Goal: Task Accomplishment & Management: Use online tool/utility

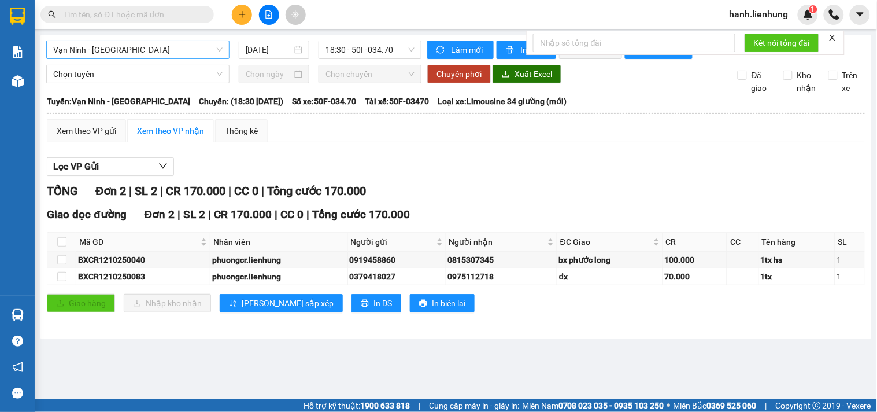
click at [125, 52] on span "Vạn Ninh - [GEOGRAPHIC_DATA]" at bounding box center [137, 49] width 169 height 17
type input "d"
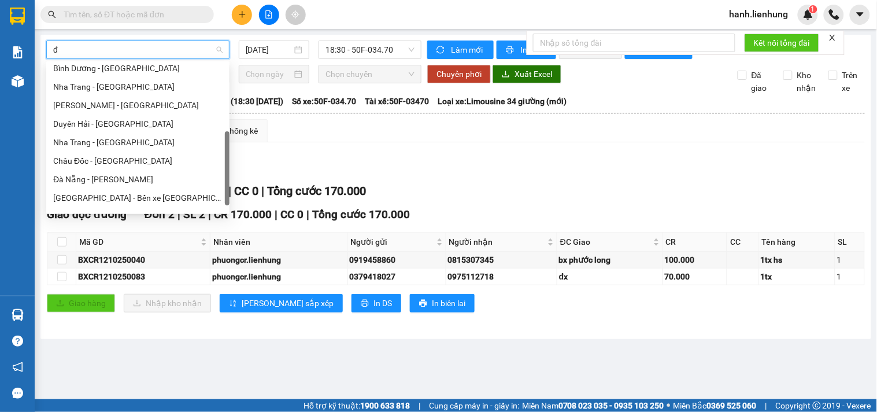
type input "đa"
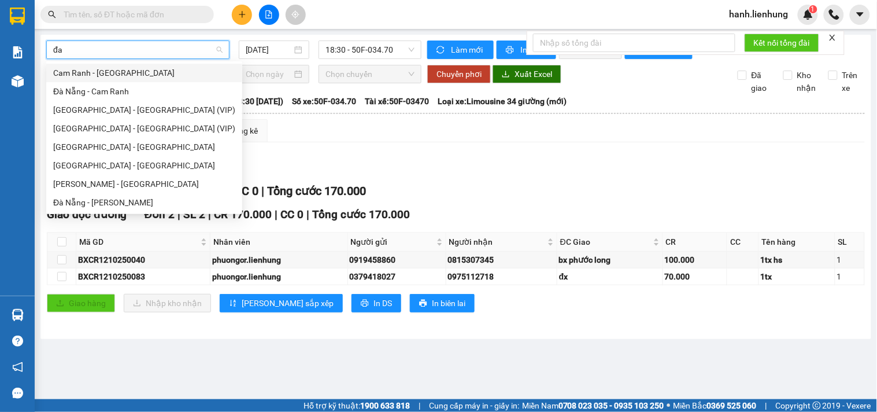
scroll to position [0, 0]
click at [131, 73] on div "Cam Ranh - [GEOGRAPHIC_DATA]" at bounding box center [144, 72] width 182 height 13
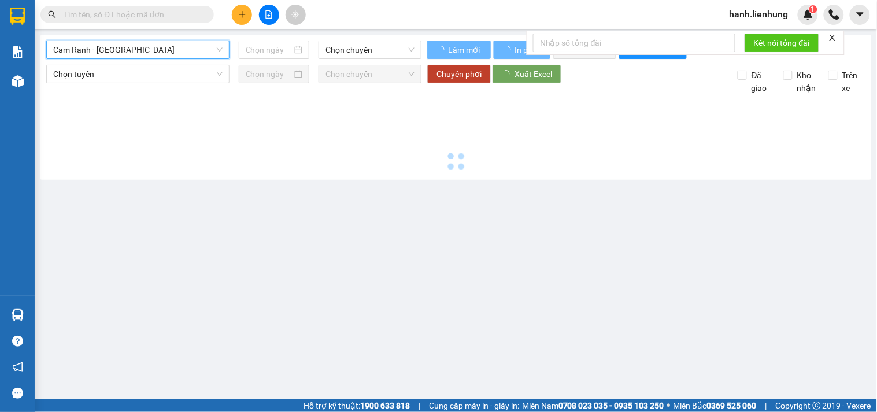
type input "[DATE]"
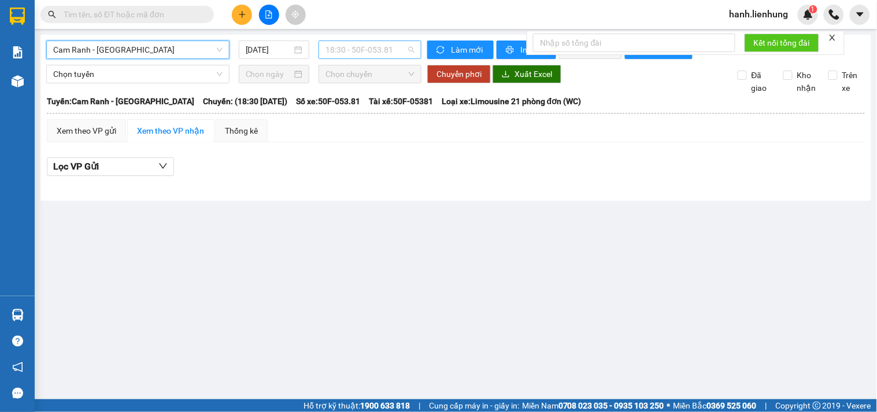
click at [377, 47] on span "18:30 - 50F-053.81" at bounding box center [369, 49] width 89 height 17
click at [380, 109] on div "19:00 - 50F-042.51" at bounding box center [371, 109] width 90 height 13
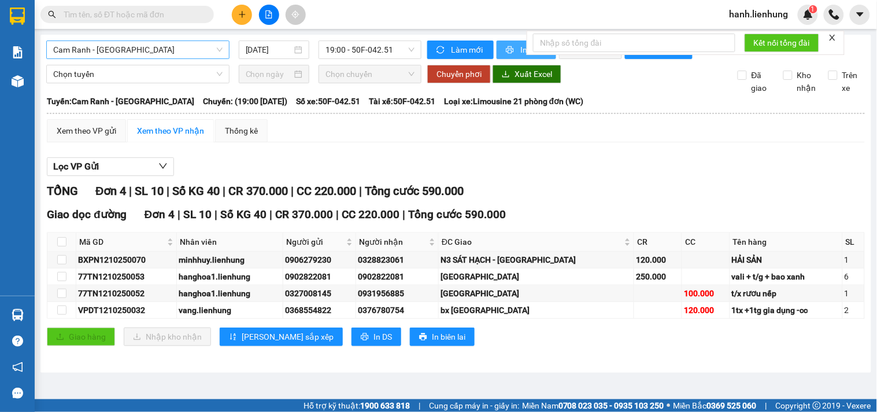
click at [505, 53] on button "In phơi" at bounding box center [527, 49] width 60 height 19
click at [596, 197] on div "TỔNG Đơn 4 | SL 10 | Số KG 40 | CR 370.000 | CC 220.000 | Tổng cước 590.000" at bounding box center [456, 191] width 818 height 18
